Goal: Task Accomplishment & Management: Use online tool/utility

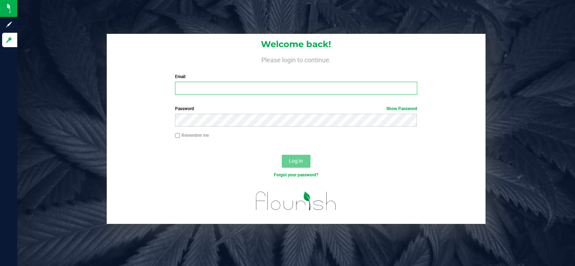
type input "[PERSON_NAME][EMAIL_ADDRESS][DOMAIN_NAME]"
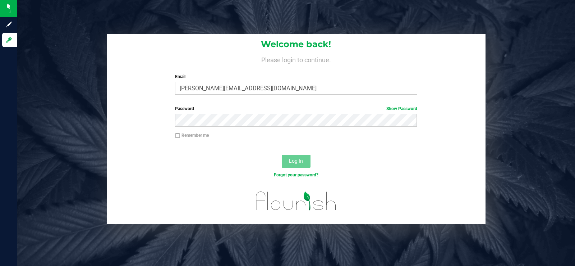
click at [179, 136] on input "Remember me" at bounding box center [177, 135] width 5 height 5
checkbox input "true"
click at [296, 164] on span "Log In" at bounding box center [296, 161] width 14 height 6
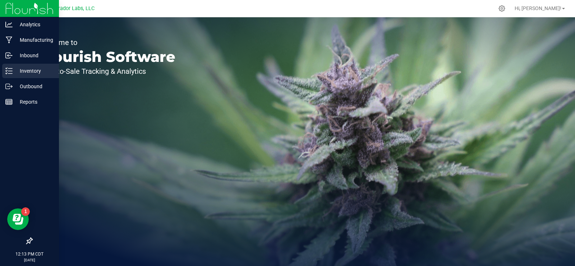
click at [6, 74] on icon at bounding box center [8, 70] width 7 height 7
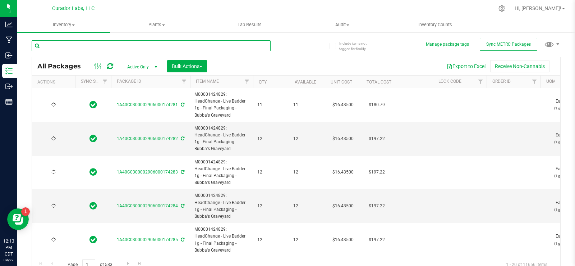
click at [164, 47] on input "text" at bounding box center [151, 45] width 239 height 11
paste input "M00001778755: HeadChange - Live Badder 2g - Final Packaging - Bubba's Graveyard"
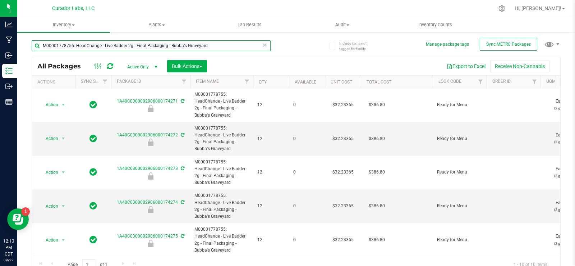
type input "M00001778755: HeadChange - Live Badder 2g - Final Packaging - Bubba's Graveyard"
click at [193, 69] on span "Bulk Actions" at bounding box center [187, 66] width 31 height 6
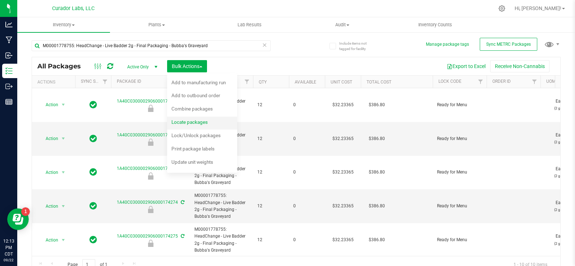
click at [194, 122] on span "Locate packages" at bounding box center [189, 122] width 36 height 6
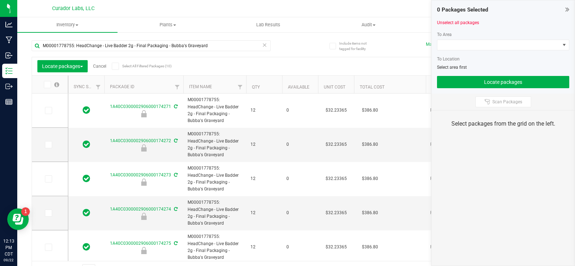
type input "[DATE]"
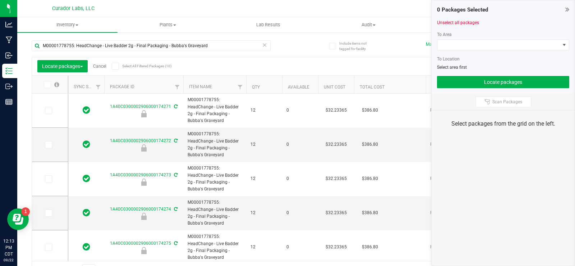
type input "[DATE]"
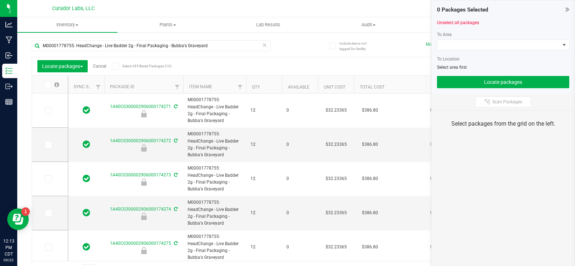
click at [118, 66] on icon at bounding box center [115, 66] width 5 height 0
click at [0, 0] on input "Select All Filtered Packages (10)" at bounding box center [0, 0] width 0 height 0
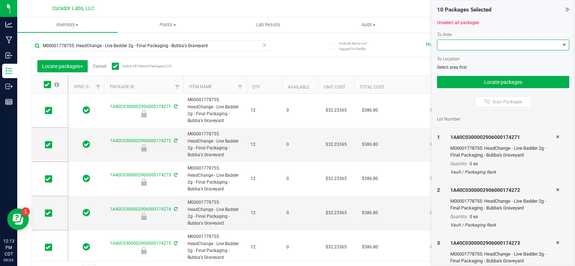
click at [493, 47] on span at bounding box center [498, 45] width 123 height 10
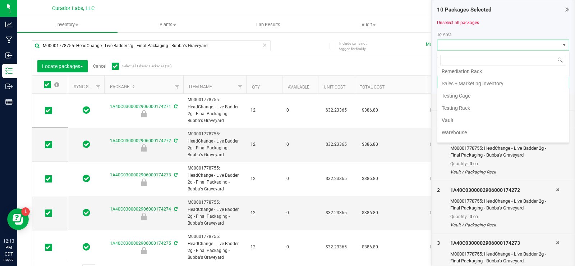
scroll to position [725, 0]
click at [449, 134] on li "Vault" at bounding box center [503, 132] width 132 height 12
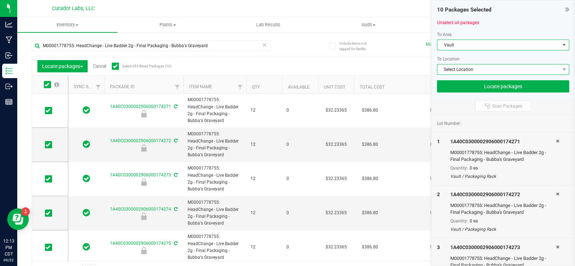
click at [457, 71] on span "Select Location" at bounding box center [498, 69] width 123 height 10
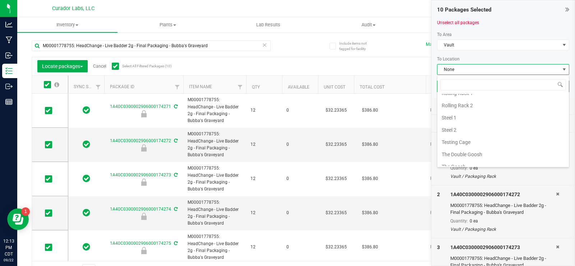
scroll to position [324, 0]
click at [464, 133] on li "The Double Goosh" at bounding box center [503, 131] width 132 height 12
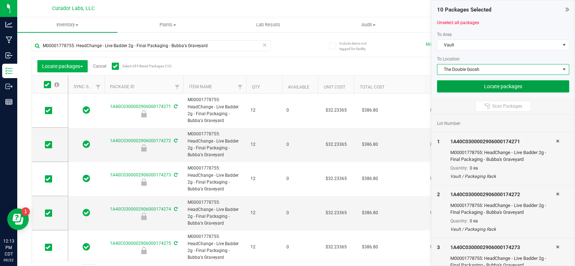
click at [454, 83] on button "Locate packages" at bounding box center [503, 86] width 132 height 12
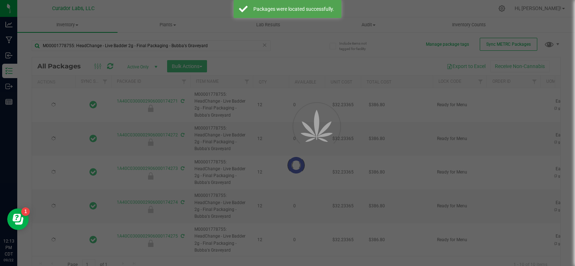
type input "[DATE]"
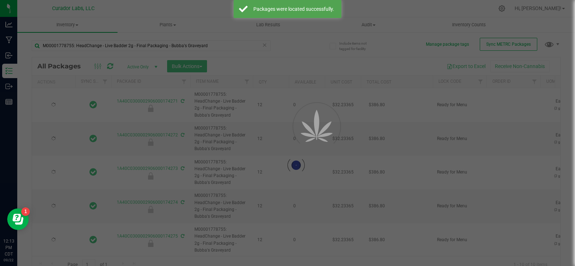
type input "[DATE]"
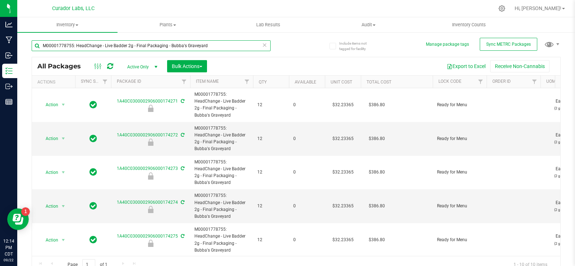
click at [116, 46] on input "M00001778755: HeadChange - Live Badder 2g - Final Packaging - Bubba's Graveyard" at bounding box center [151, 45] width 239 height 11
paste input "65239: HeadChange - Live Badder 3.5"
type input "M00001765239: HeadChange - Live Badder 3.5g - Final Packaging - Bubba's Graveya…"
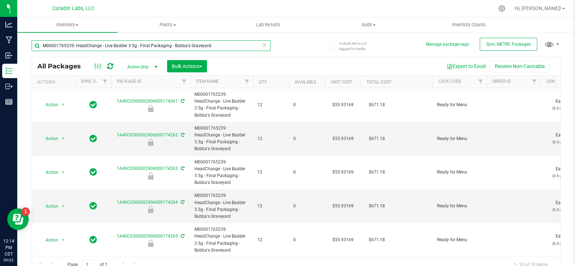
type input "[DATE]"
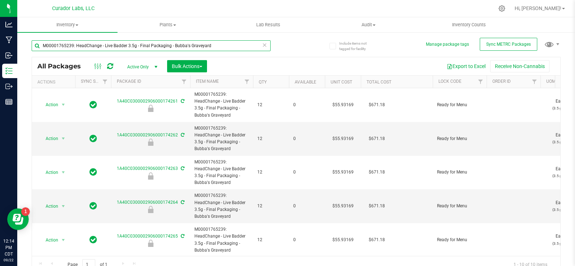
type input "[DATE]"
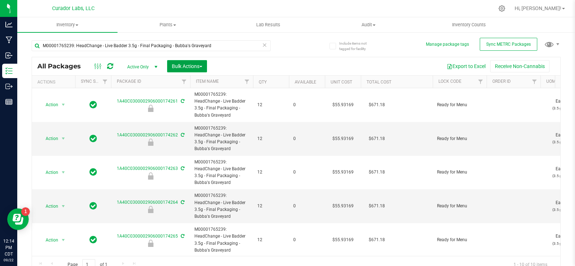
click at [201, 67] on span "button" at bounding box center [201, 66] width 3 height 1
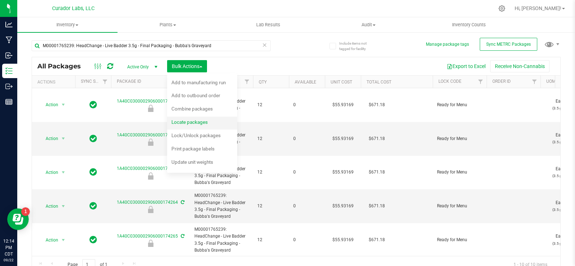
click at [201, 121] on span "Locate packages" at bounding box center [189, 122] width 36 height 6
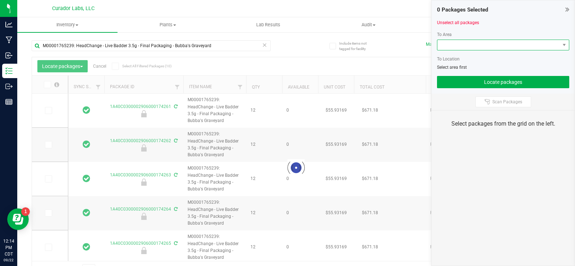
click at [470, 43] on span at bounding box center [498, 45] width 123 height 10
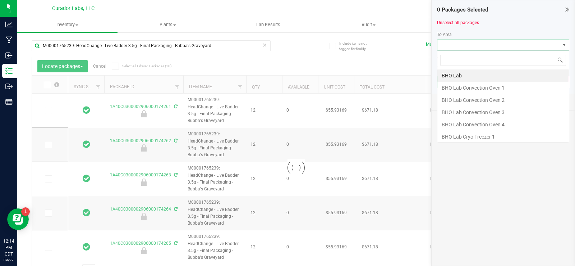
scroll to position [11, 132]
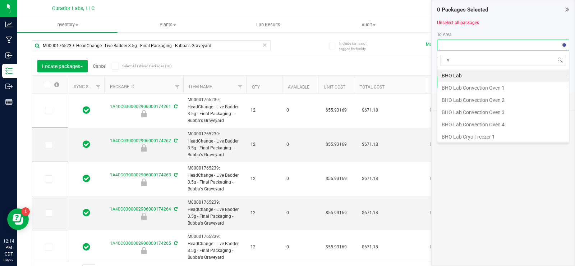
type input "va"
click at [462, 132] on li "Vault" at bounding box center [503, 135] width 132 height 12
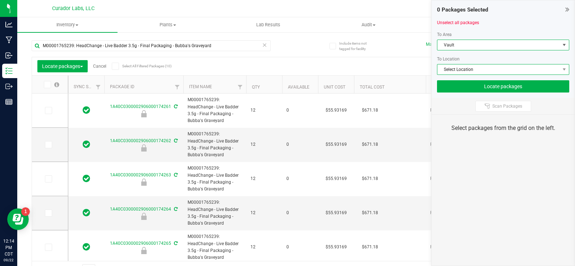
click at [458, 67] on span "Select Location" at bounding box center [498, 69] width 123 height 10
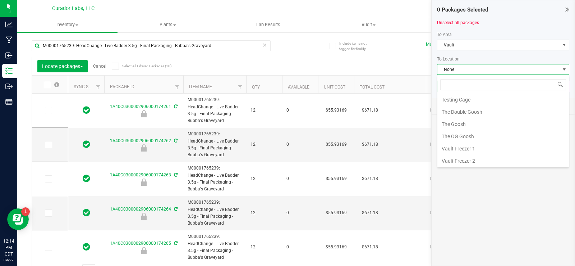
scroll to position [344, 0]
click at [473, 107] on li "The Double Goosh" at bounding box center [503, 111] width 132 height 12
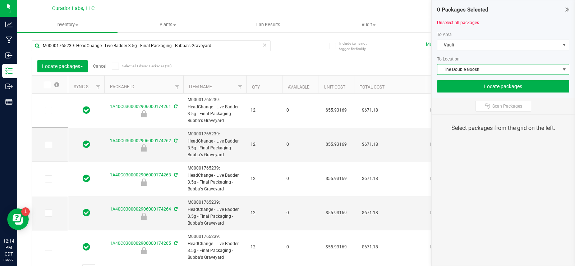
click at [113, 65] on span at bounding box center [115, 66] width 7 height 7
click at [0, 0] on input "Select All Filtered Packages (10)" at bounding box center [0, 0] width 0 height 0
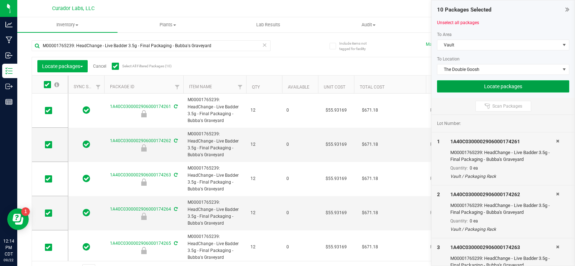
click at [463, 91] on button "Locate packages" at bounding box center [503, 86] width 132 height 12
